Goal: Task Accomplishment & Management: Use online tool/utility

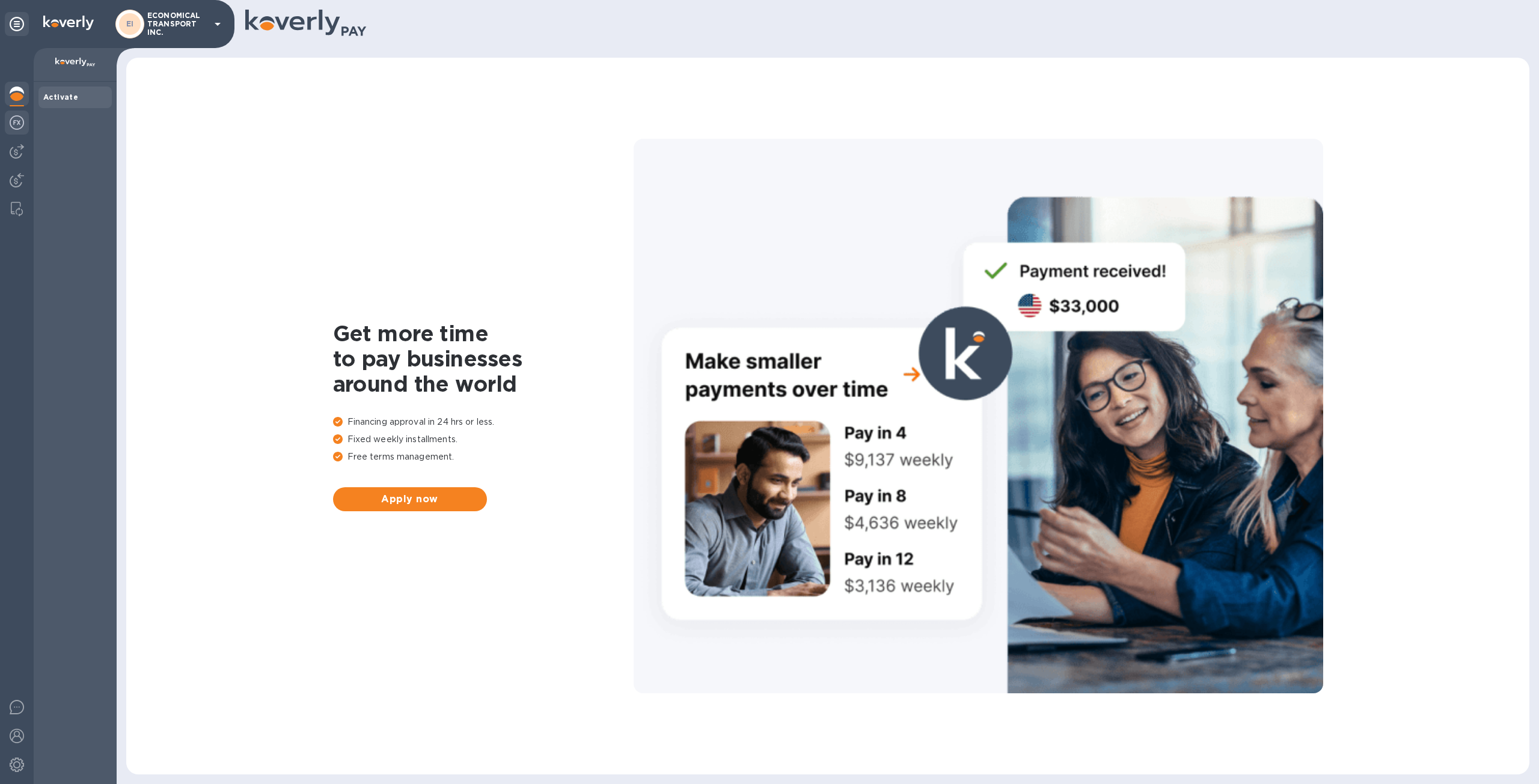
click at [9, 131] on div at bounding box center [16, 124] width 24 height 27
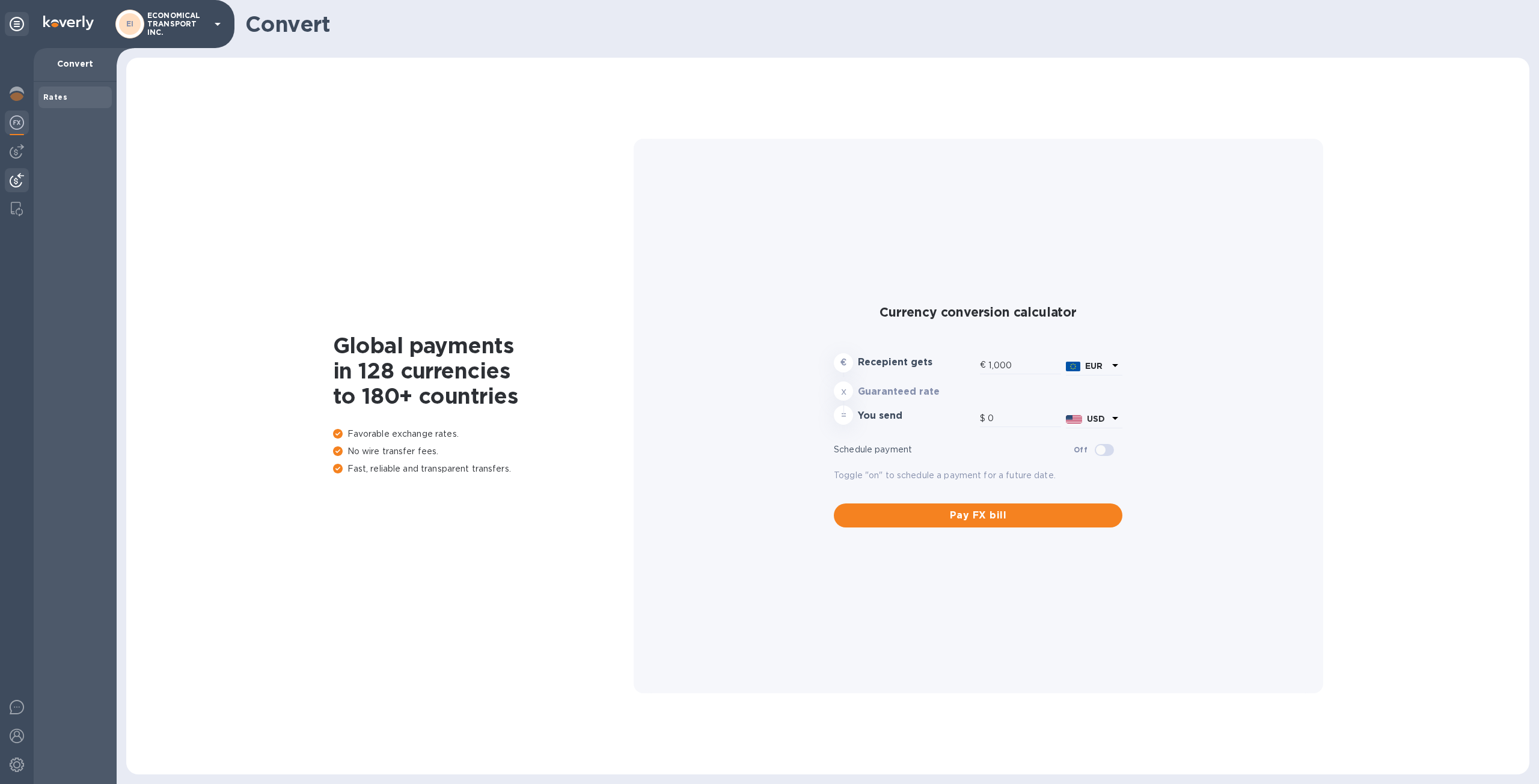
type input "1,192.06"
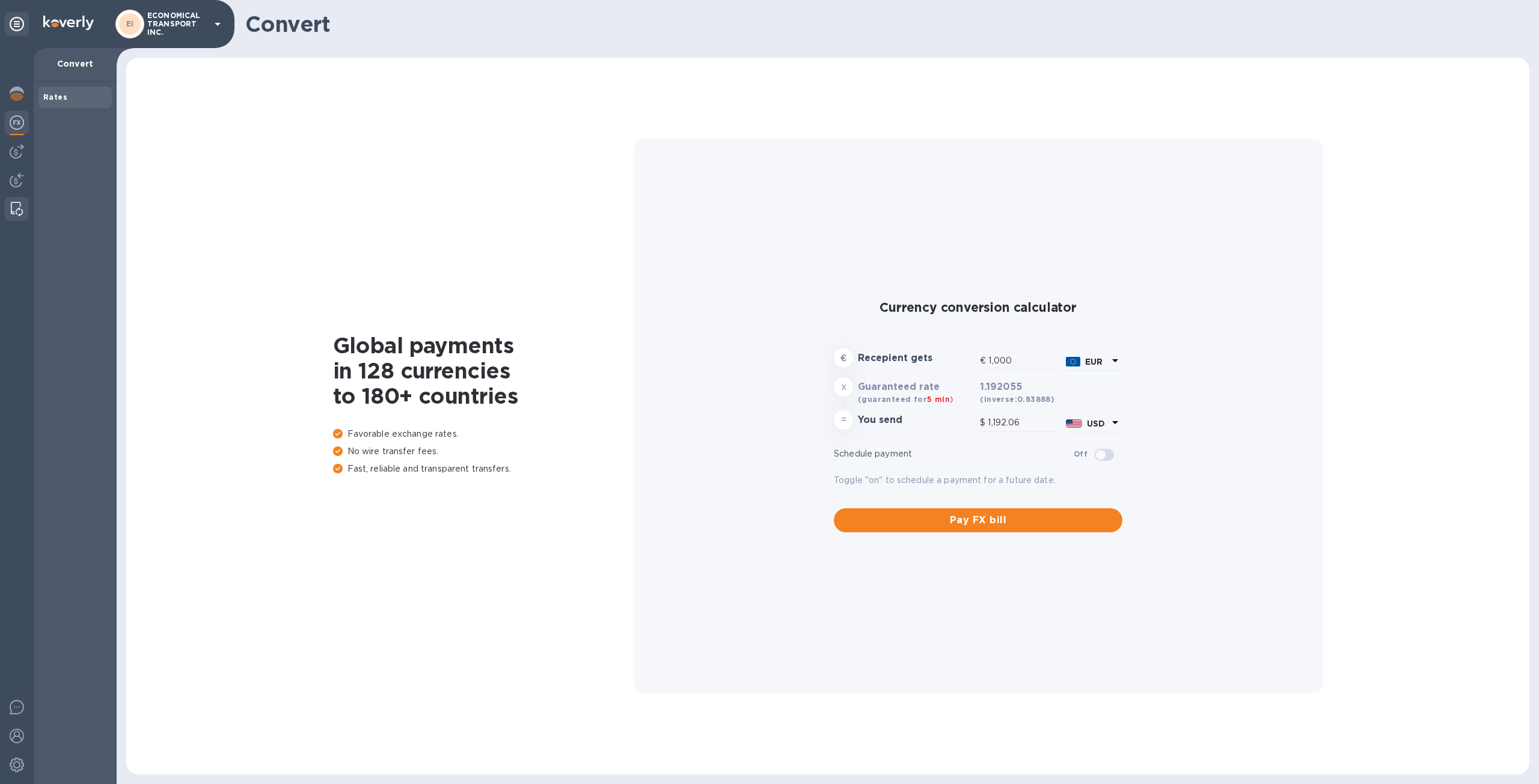
click at [16, 204] on img at bounding box center [16, 209] width 12 height 14
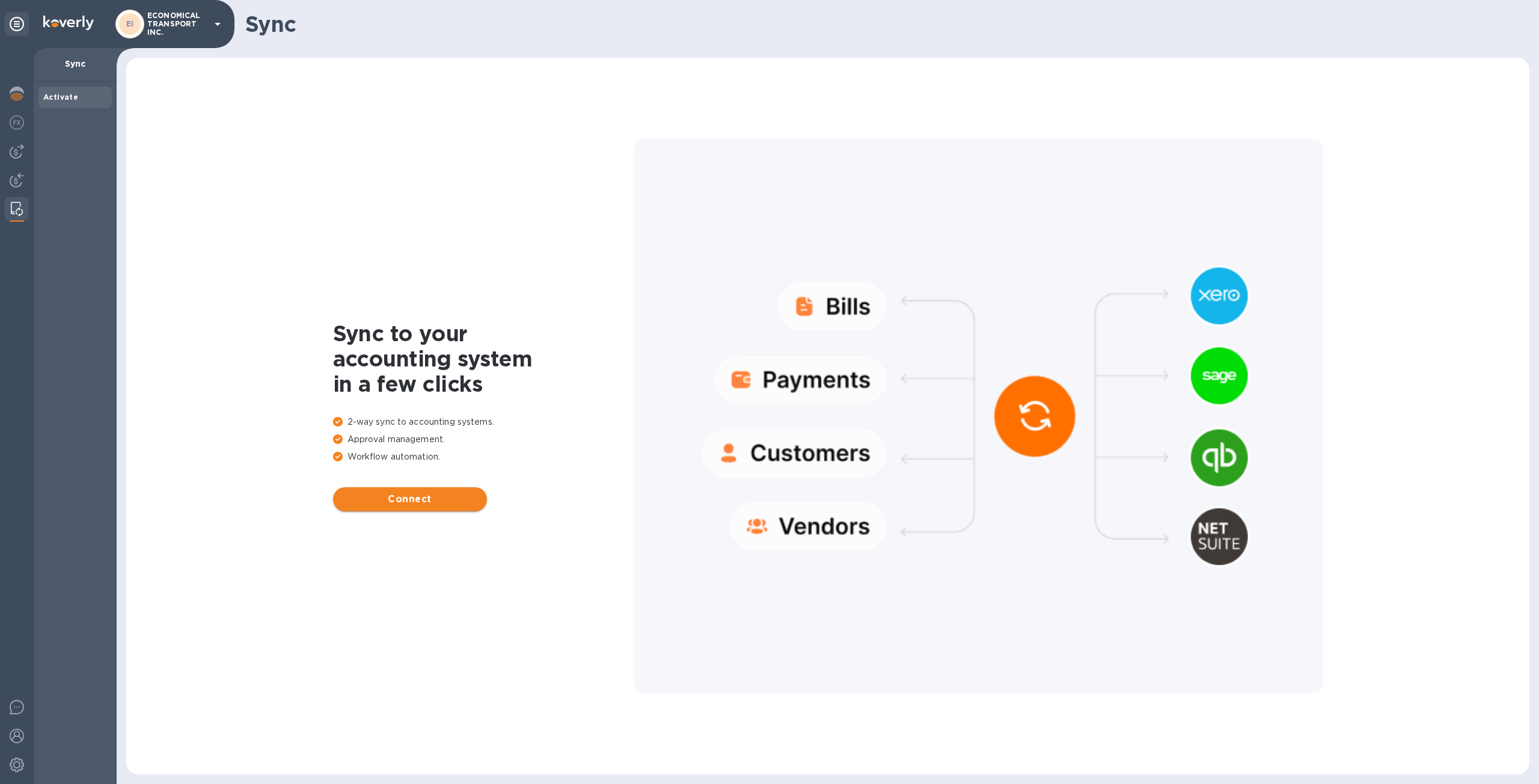
click at [449, 511] on button "Connect" at bounding box center [410, 499] width 154 height 24
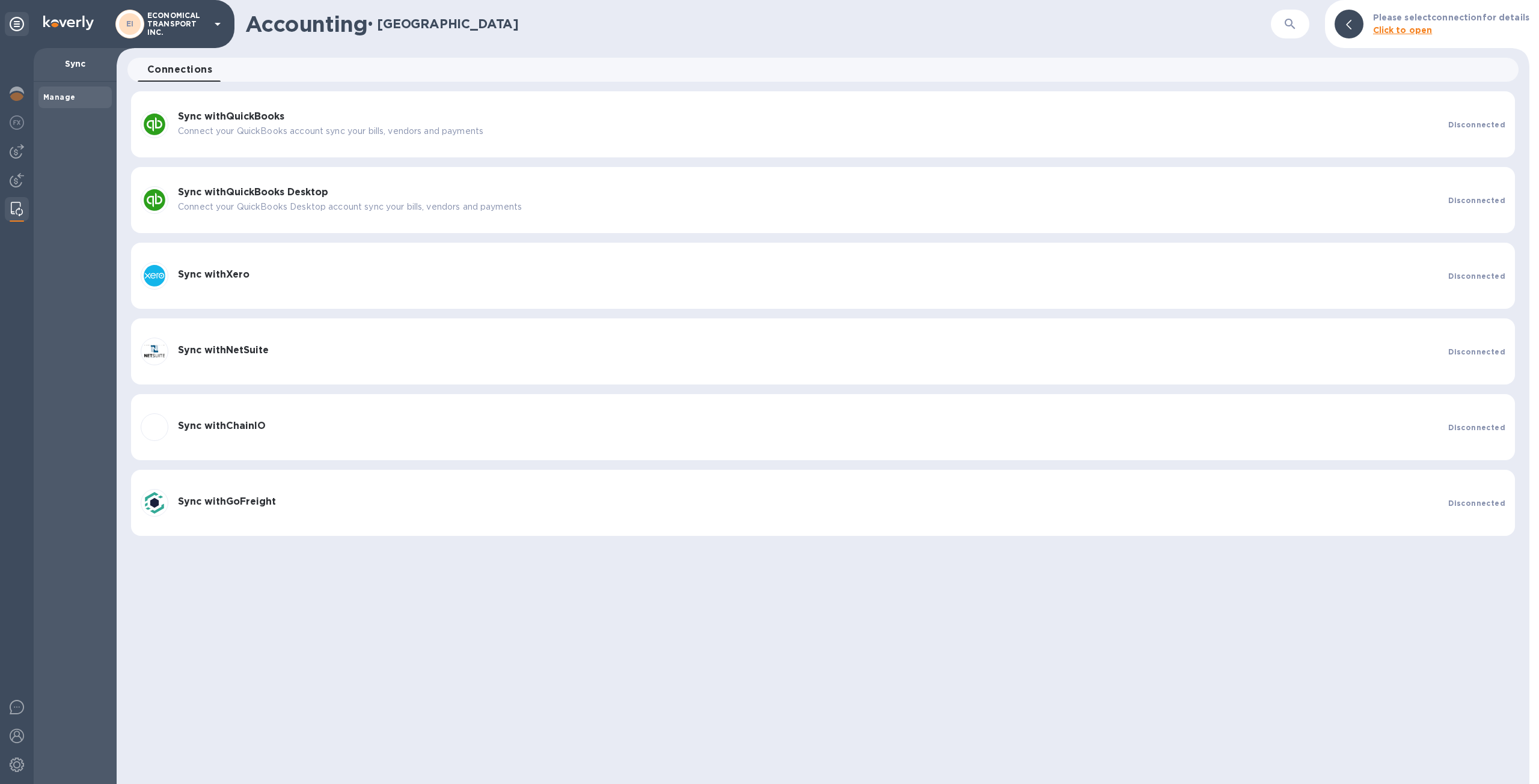
click at [1213, 129] on p "Connect your QuickBooks account sync your bills, vendors and payments" at bounding box center [808, 132] width 1261 height 13
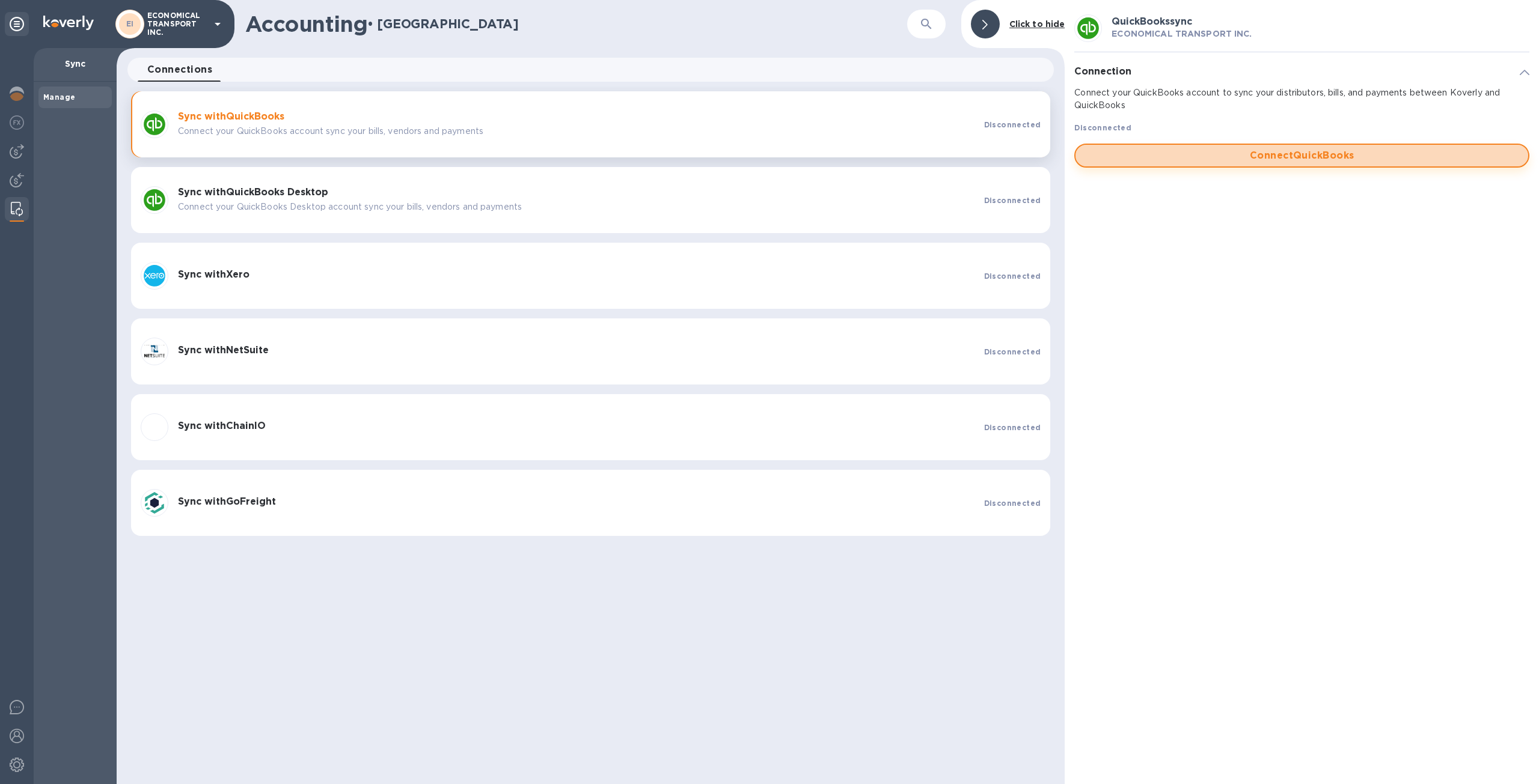
click at [1208, 148] on button "Connect QuickBooks" at bounding box center [1302, 155] width 455 height 24
click at [220, 23] on icon at bounding box center [218, 23] width 14 height 14
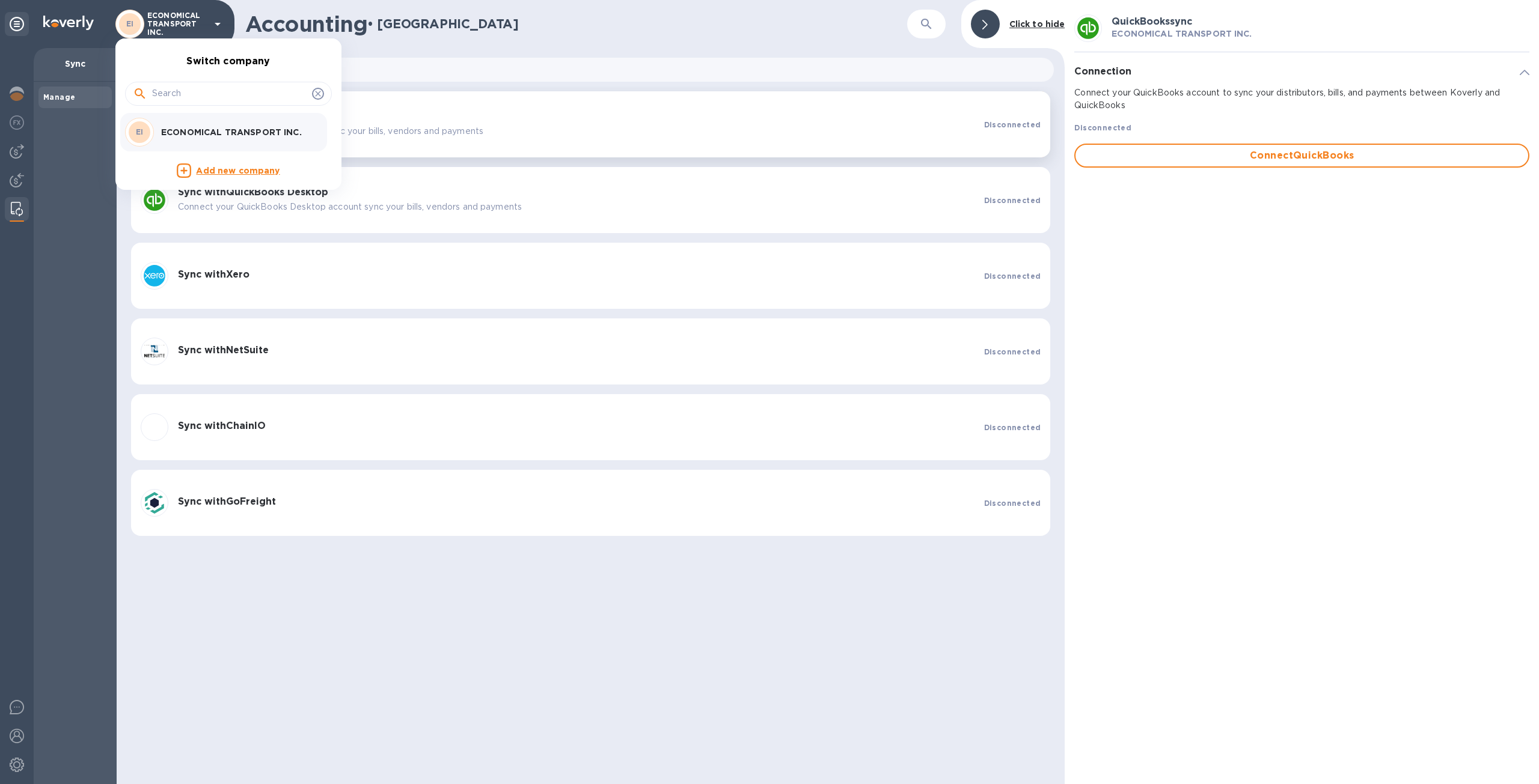
click at [219, 23] on div at bounding box center [770, 392] width 1539 height 784
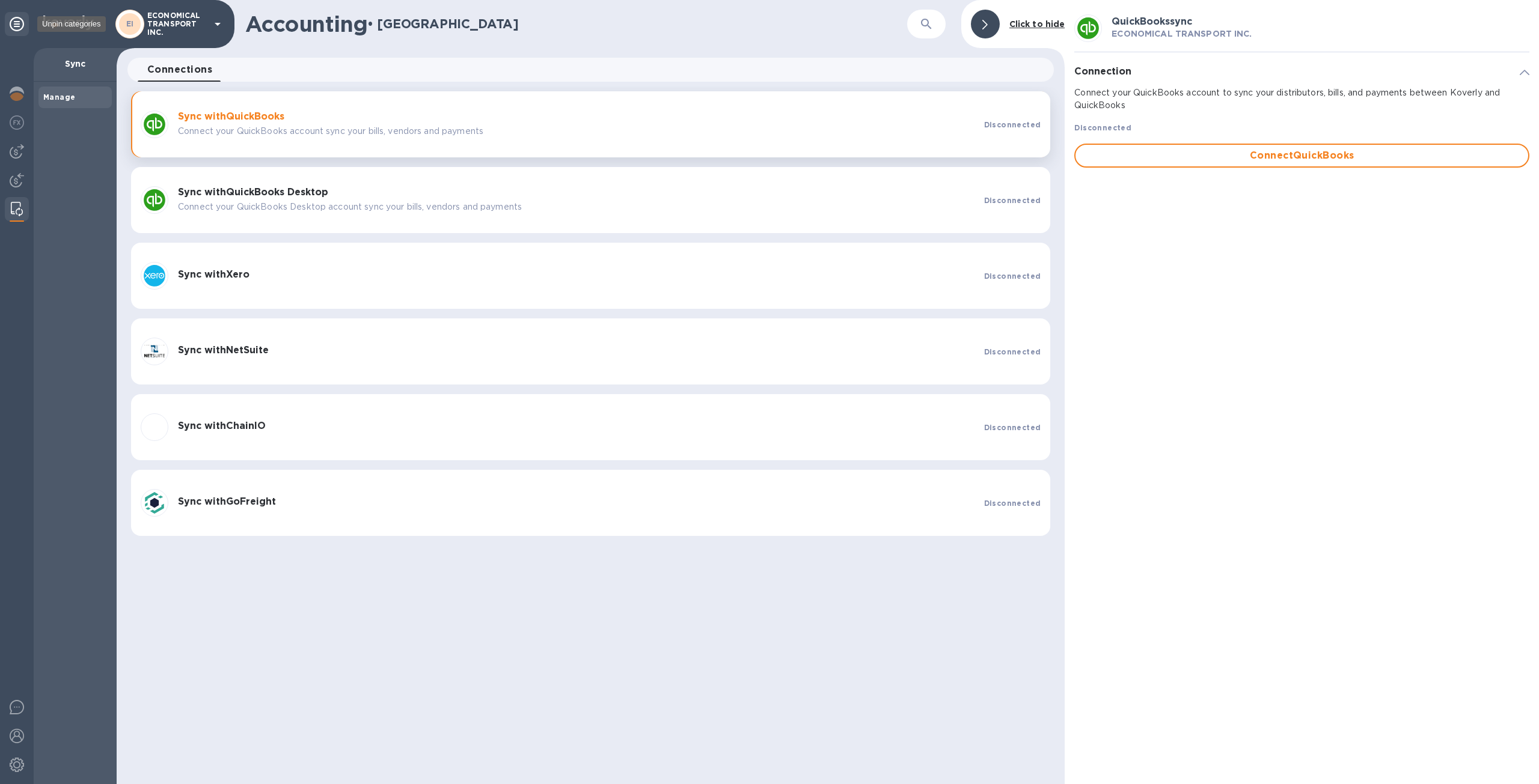
click at [16, 31] on icon at bounding box center [16, 23] width 14 height 14
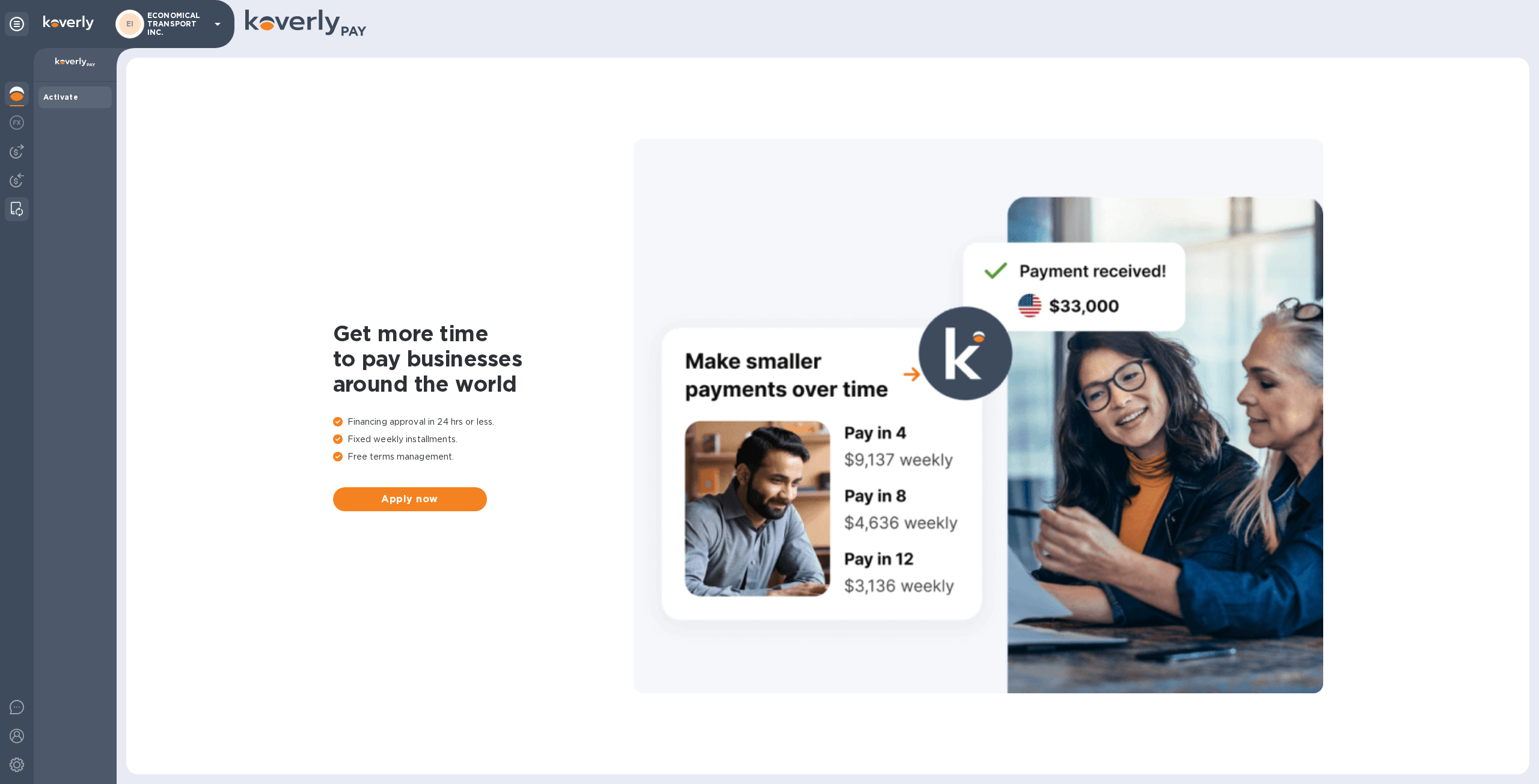
drag, startPoint x: 9, startPoint y: 204, endPoint x: 15, endPoint y: 205, distance: 6.1
click at [12, 205] on div at bounding box center [17, 209] width 22 height 24
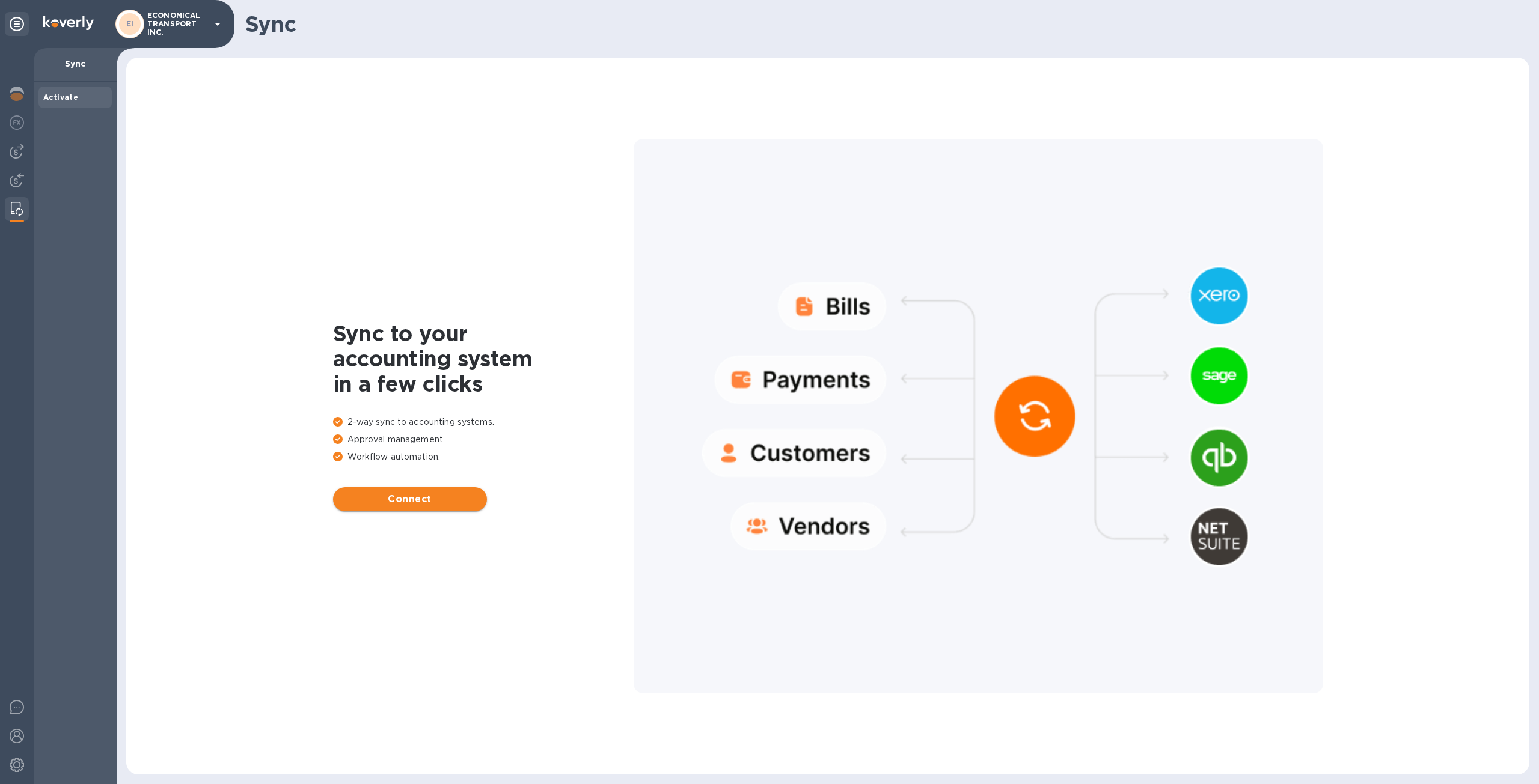
click at [440, 498] on span "Connect" at bounding box center [410, 499] width 135 height 14
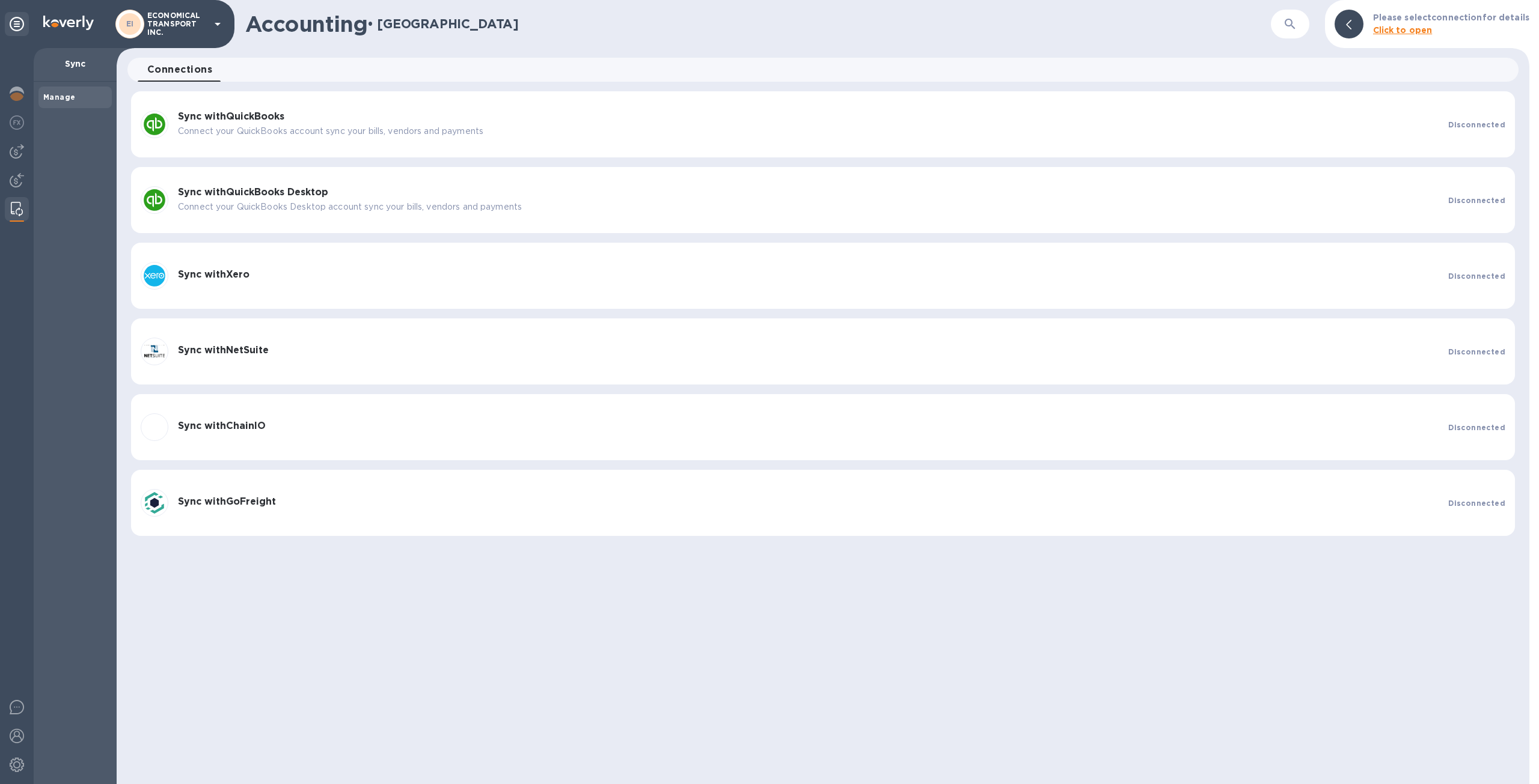
click at [540, 125] on p "Connect your QuickBooks account sync your bills, vendors and payments" at bounding box center [808, 132] width 1261 height 13
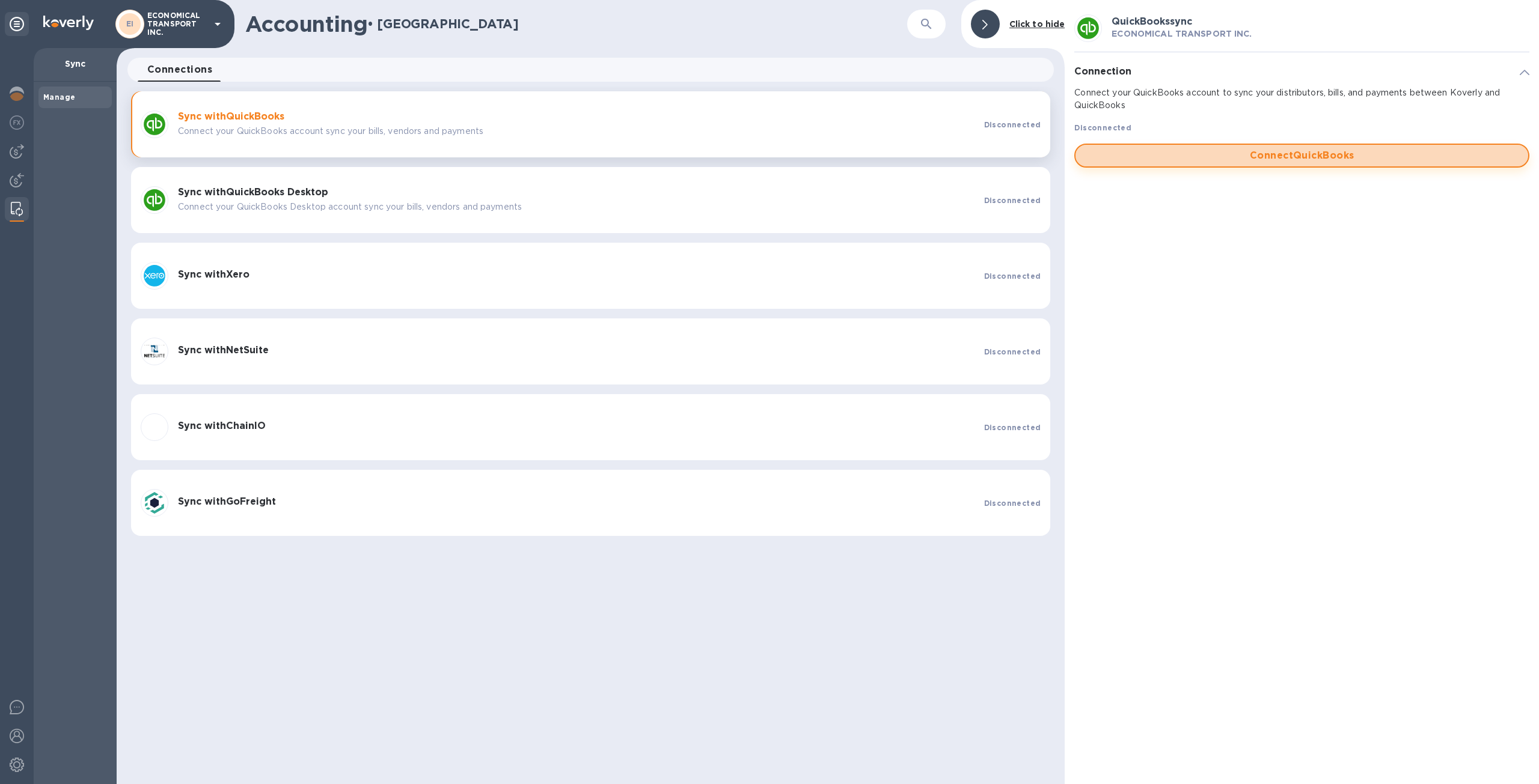
click at [1243, 167] on button "Connect QuickBooks" at bounding box center [1302, 155] width 455 height 24
